Goal: Use online tool/utility: Utilize a website feature to perform a specific function

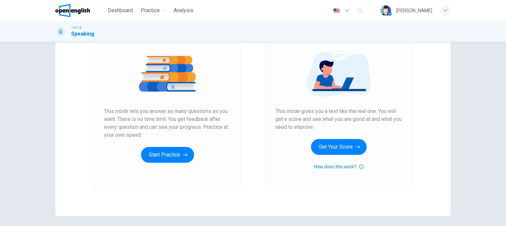
scroll to position [69, 0]
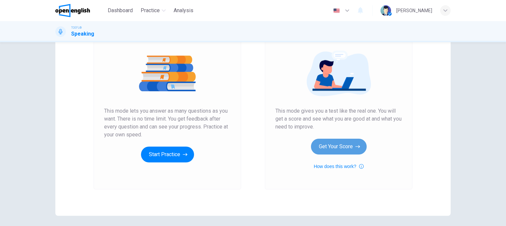
click at [330, 145] on button "Get Your Score" at bounding box center [339, 147] width 56 height 16
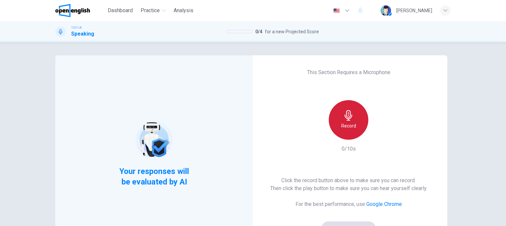
click at [352, 110] on icon "button" at bounding box center [349, 115] width 11 height 11
click at [350, 123] on h6 "Stop" at bounding box center [349, 126] width 10 height 8
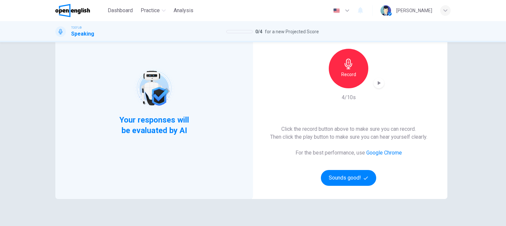
scroll to position [52, 0]
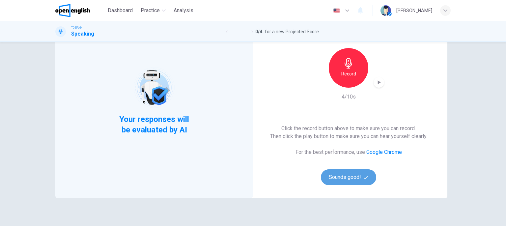
click at [335, 173] on button "Sounds good!" at bounding box center [348, 177] width 55 height 16
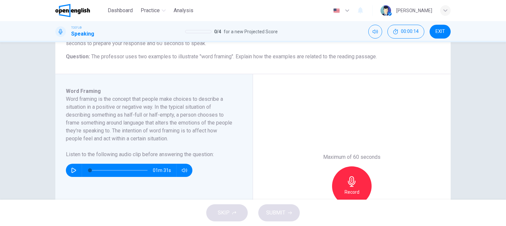
scroll to position [80, 0]
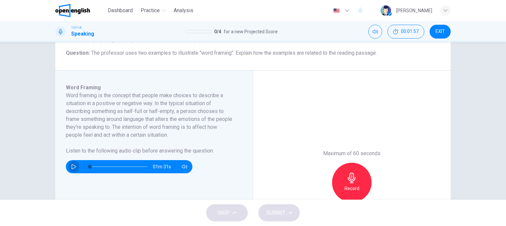
click at [72, 168] on icon "button" at bounding box center [74, 166] width 5 height 5
type input "*"
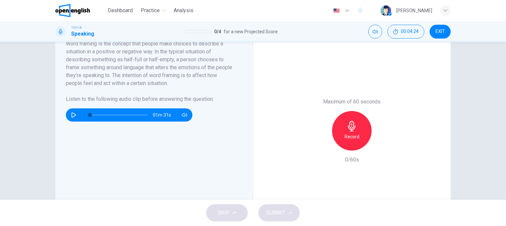
scroll to position [135, 0]
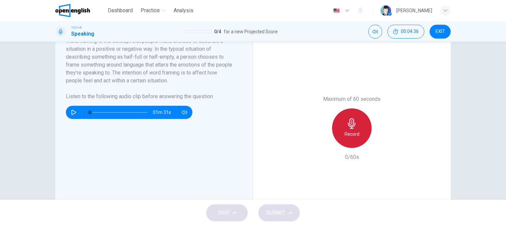
click at [351, 133] on h6 "Record" at bounding box center [352, 134] width 15 height 8
click at [354, 132] on h6 "Record" at bounding box center [352, 134] width 15 height 8
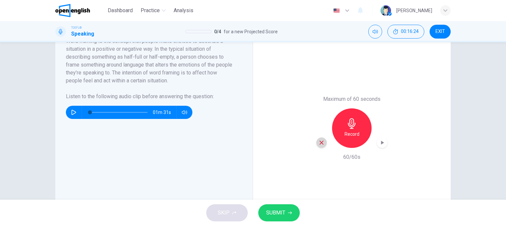
click at [320, 141] on icon "button" at bounding box center [322, 143] width 6 height 6
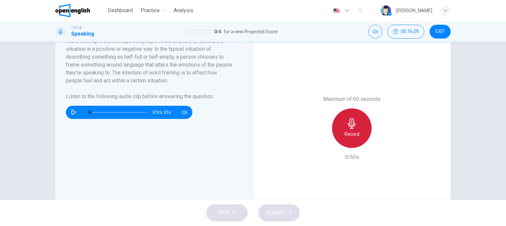
click at [345, 137] on h6 "Record" at bounding box center [352, 134] width 15 height 8
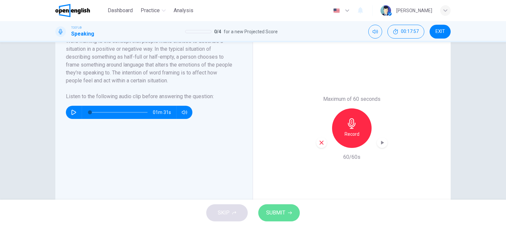
click at [279, 216] on span "SUBMIT" at bounding box center [275, 212] width 19 height 9
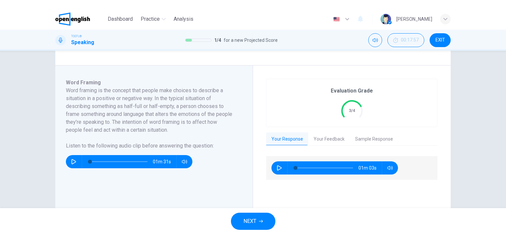
scroll to position [94, 0]
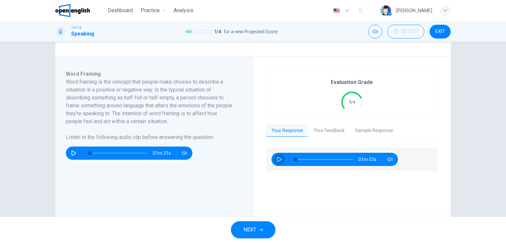
click at [278, 159] on icon "button" at bounding box center [279, 159] width 5 height 5
type input "*"
click at [326, 130] on button "Your Feedback" at bounding box center [330, 131] width 42 height 14
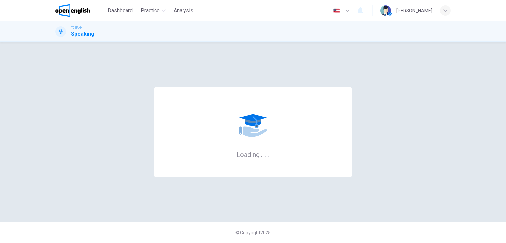
scroll to position [0, 0]
